Goal: Information Seeking & Learning: Learn about a topic

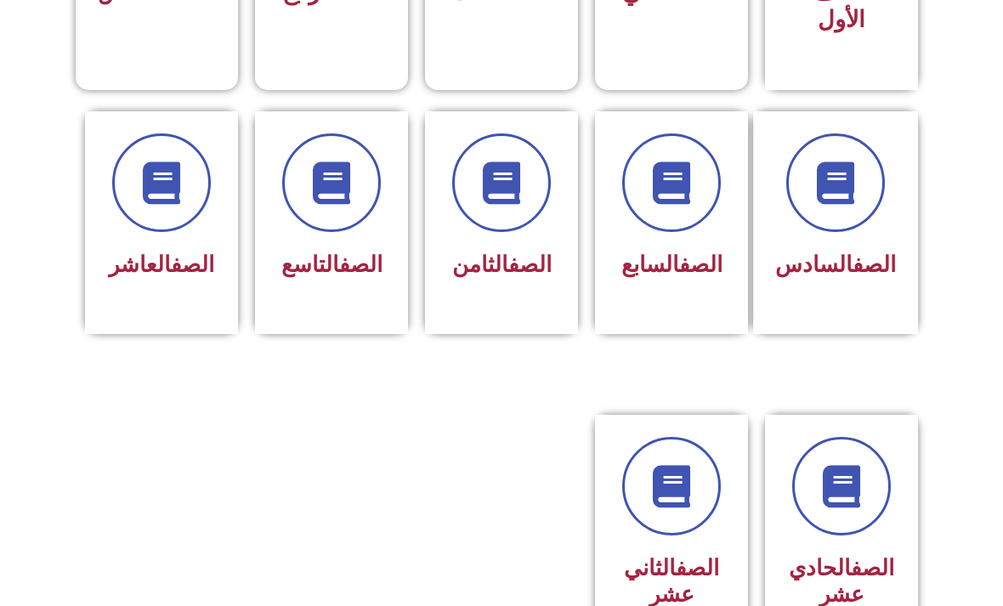
scroll to position [639, 0]
click at [458, 227] on div at bounding box center [501, 183] width 109 height 99
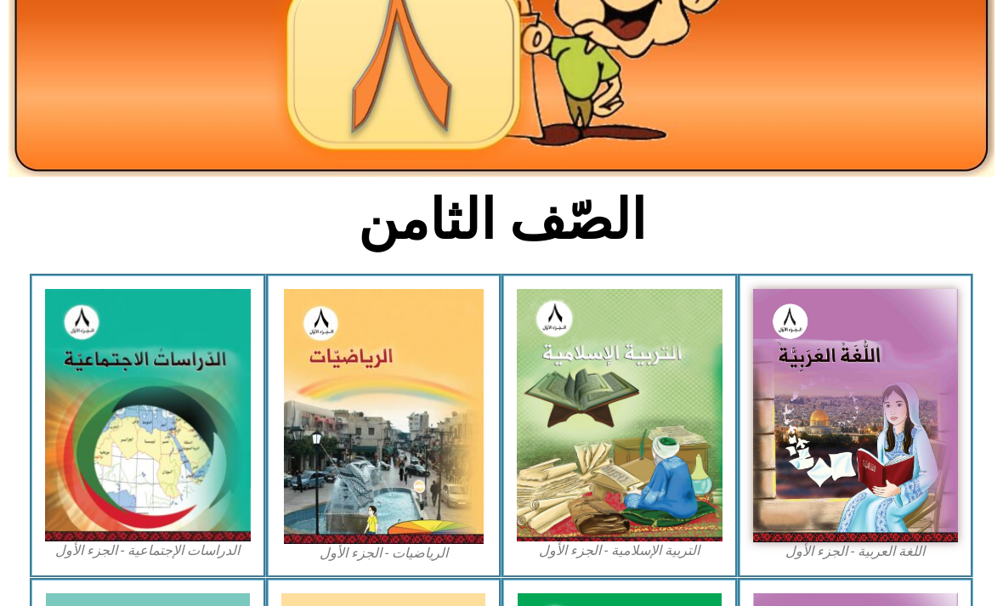
scroll to position [247, 0]
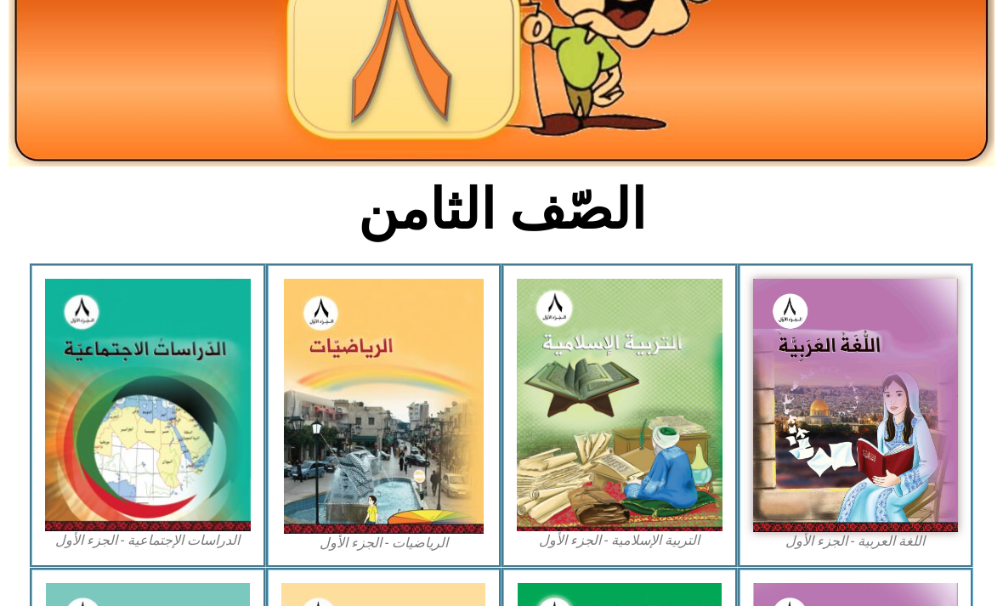
click at [129, 405] on img at bounding box center [148, 405] width 206 height 253
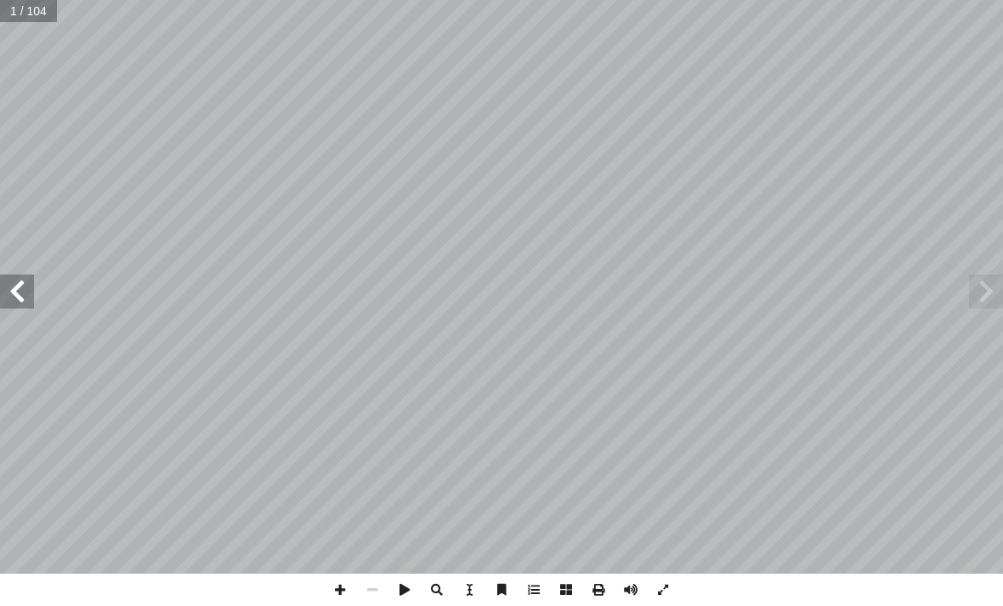
click at [20, 293] on span at bounding box center [17, 292] width 34 height 34
click at [19, 281] on span at bounding box center [17, 292] width 34 height 34
click at [19, 292] on span at bounding box center [17, 292] width 34 height 34
click at [22, 293] on span at bounding box center [17, 292] width 34 height 34
click at [25, 282] on span at bounding box center [17, 292] width 34 height 34
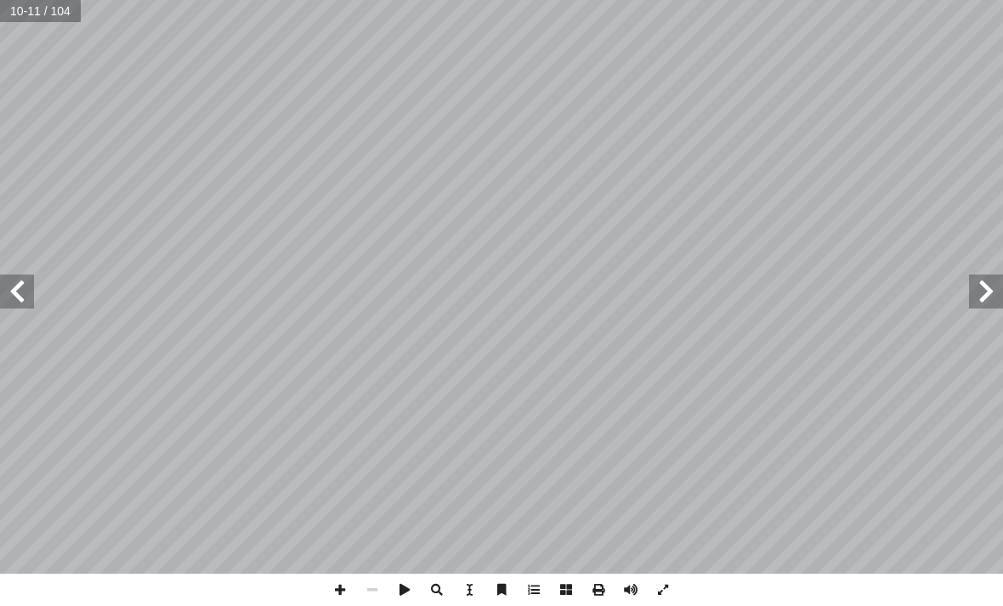
click at [26, 275] on span at bounding box center [17, 292] width 34 height 34
click at [22, 287] on span at bounding box center [17, 292] width 34 height 34
click at [21, 291] on span at bounding box center [17, 292] width 34 height 34
click at [22, 291] on span at bounding box center [17, 292] width 34 height 34
click at [25, 285] on span at bounding box center [17, 292] width 34 height 34
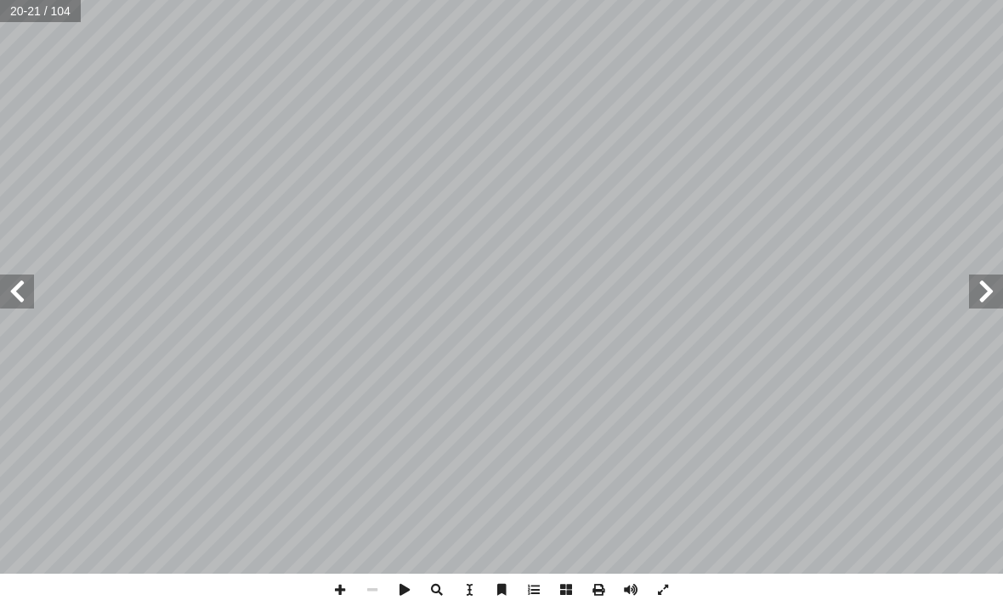
click at [29, 283] on span at bounding box center [17, 292] width 34 height 34
click at [983, 278] on span at bounding box center [986, 292] width 34 height 34
click at [980, 278] on span at bounding box center [986, 292] width 34 height 34
click at [990, 286] on span at bounding box center [986, 292] width 34 height 34
click at [22, 291] on span at bounding box center [17, 292] width 34 height 34
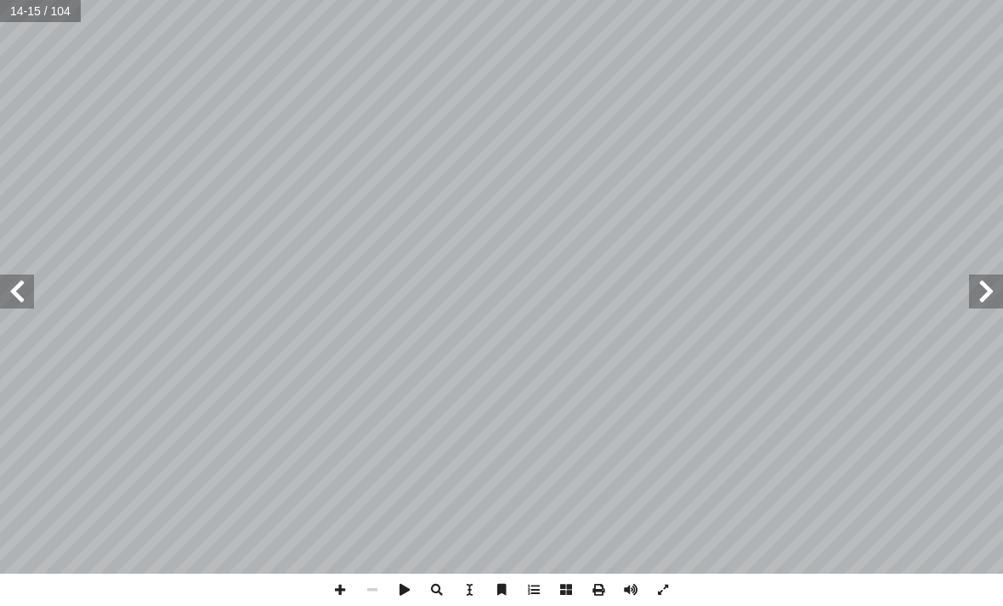
click at [21, 294] on span at bounding box center [17, 292] width 34 height 34
click at [17, 300] on span at bounding box center [17, 292] width 34 height 34
click at [20, 299] on span at bounding box center [17, 292] width 34 height 34
click at [30, 302] on span at bounding box center [17, 292] width 34 height 34
click at [22, 298] on span at bounding box center [17, 292] width 34 height 34
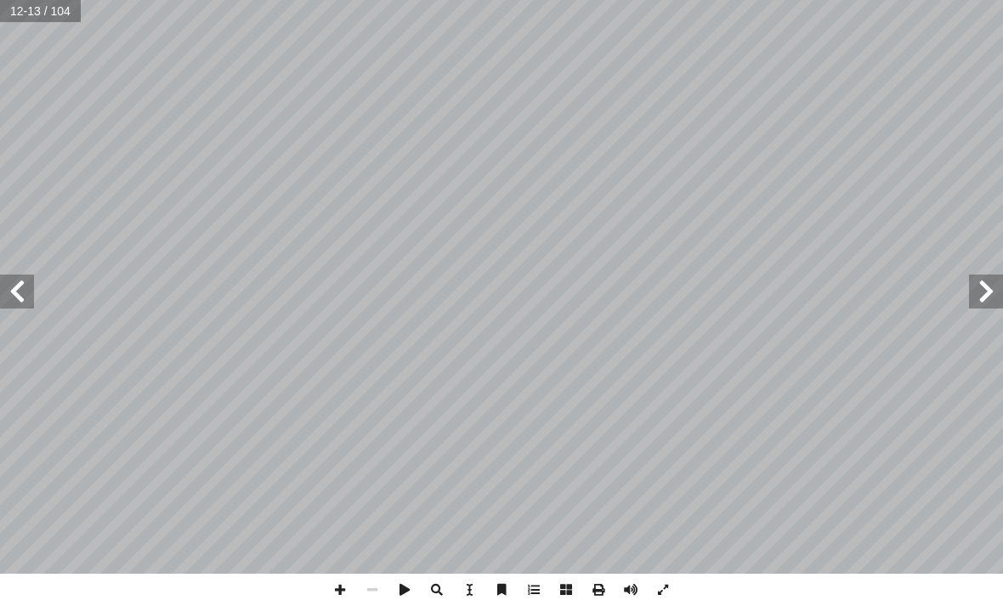
click at [24, 301] on span at bounding box center [17, 292] width 34 height 34
click at [31, 304] on span at bounding box center [17, 292] width 34 height 34
click at [22, 287] on span at bounding box center [17, 292] width 34 height 34
click at [24, 304] on span at bounding box center [17, 292] width 34 height 34
